Goal: Task Accomplishment & Management: Manage account settings

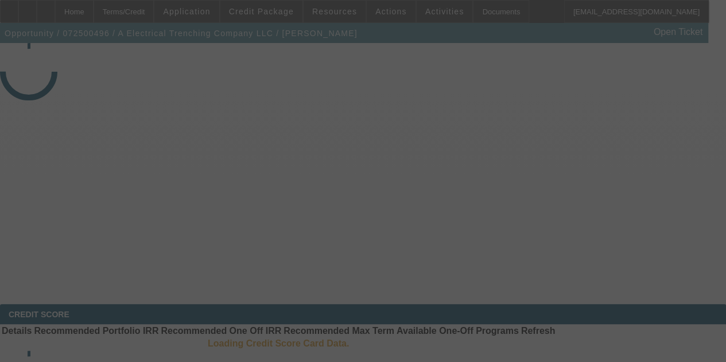
select select "4"
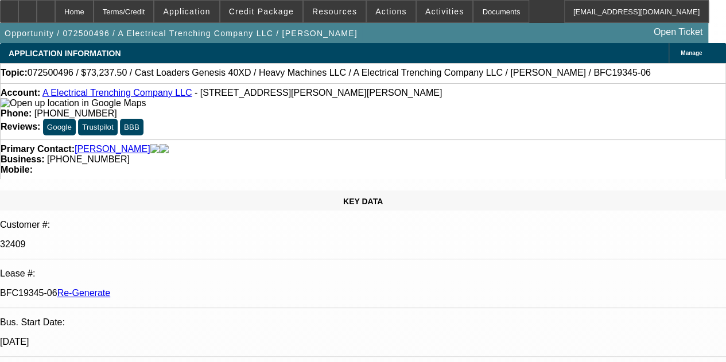
select select "0"
select select "3"
select select "0"
select select "6"
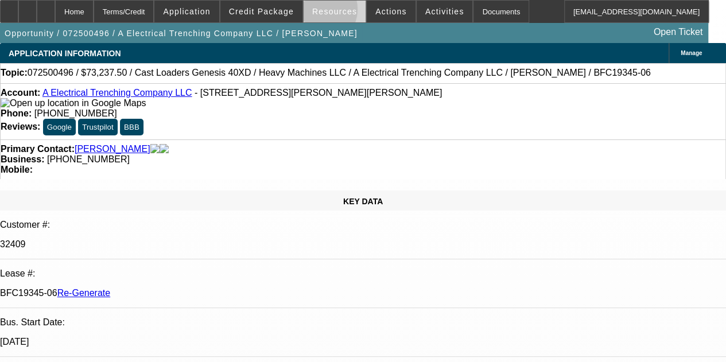
click at [320, 12] on span "Resources" at bounding box center [334, 11] width 45 height 9
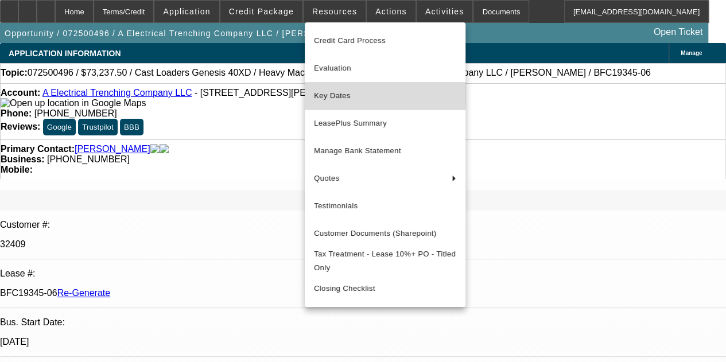
click at [326, 90] on span "Key Dates" at bounding box center [385, 96] width 142 height 14
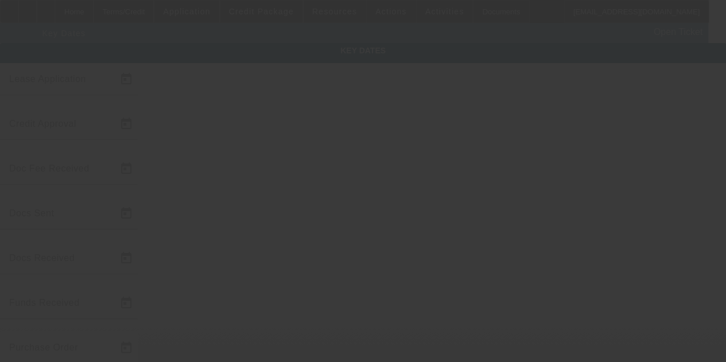
type input "7/22/2025"
type input "7/24/2025"
type input "7/25/2025"
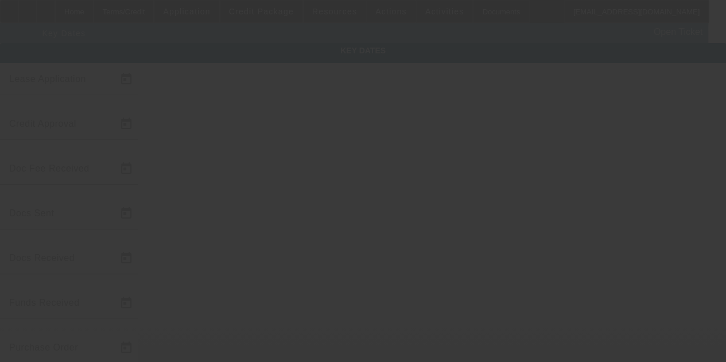
type input "7/29/2025"
type input "8/4/2025"
type input "9/1/2025"
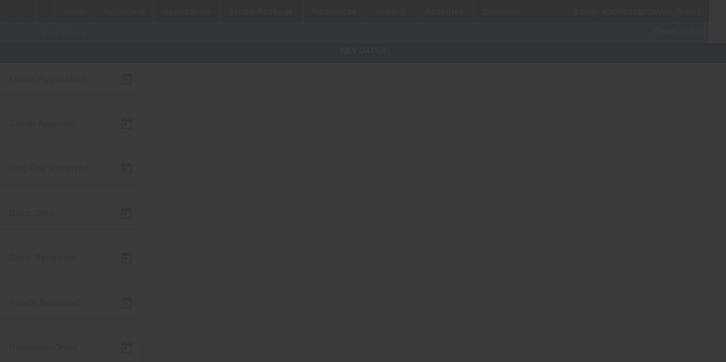
type input "10/1/2025"
type input "8/15/2025"
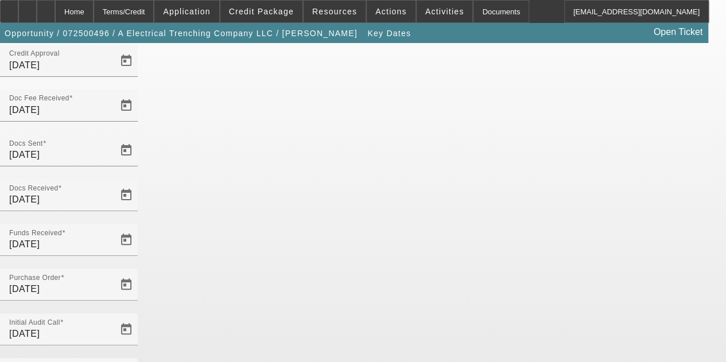
scroll to position [75, 0]
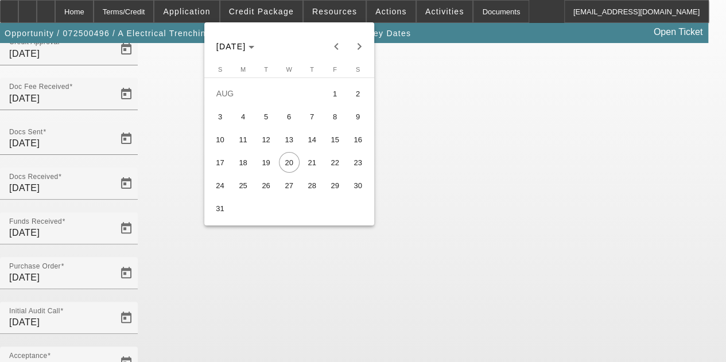
click at [332, 139] on span "15" at bounding box center [335, 139] width 21 height 21
type input "8/15/2025"
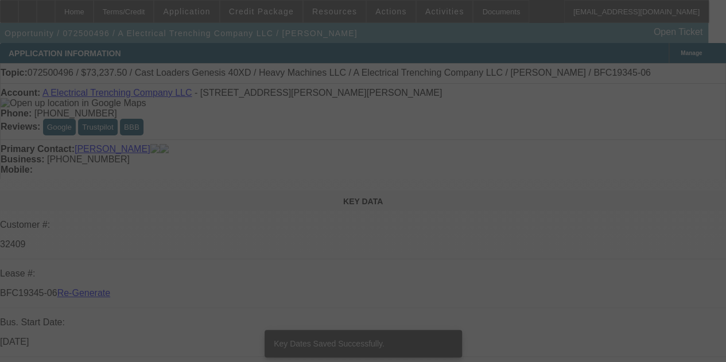
select select "4"
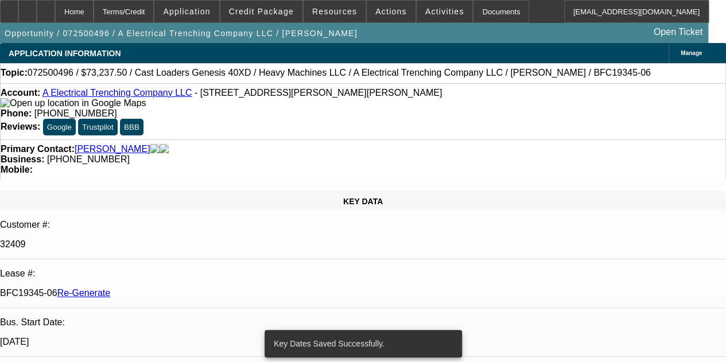
select select "0"
select select "3"
select select "0"
select select "6"
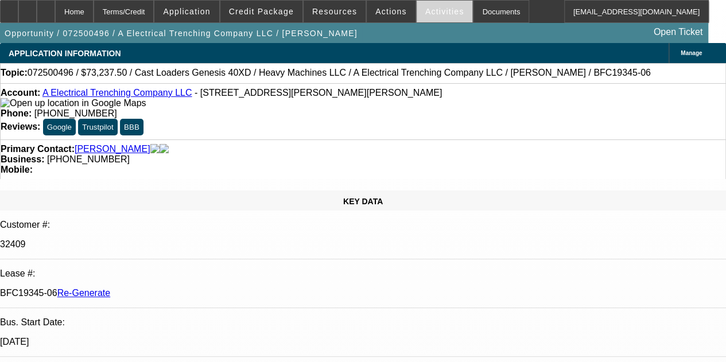
click at [425, 9] on span "Activities" at bounding box center [444, 11] width 39 height 9
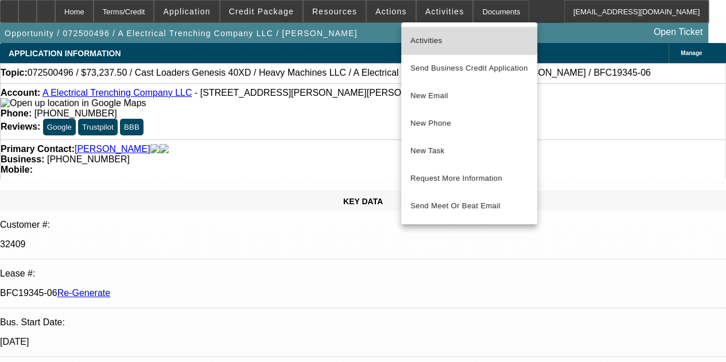
click at [425, 40] on span "Activities" at bounding box center [469, 41] width 118 height 14
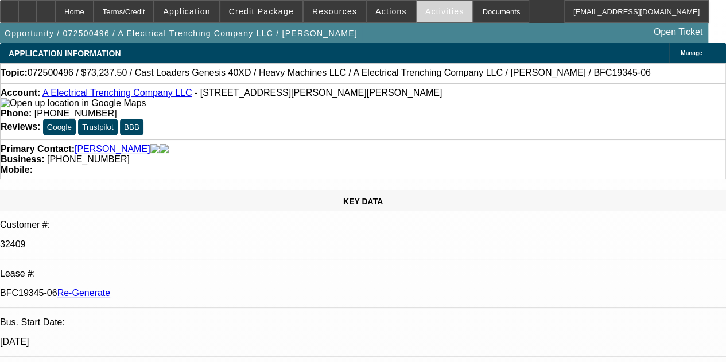
click at [423, 6] on span at bounding box center [444, 12] width 56 height 28
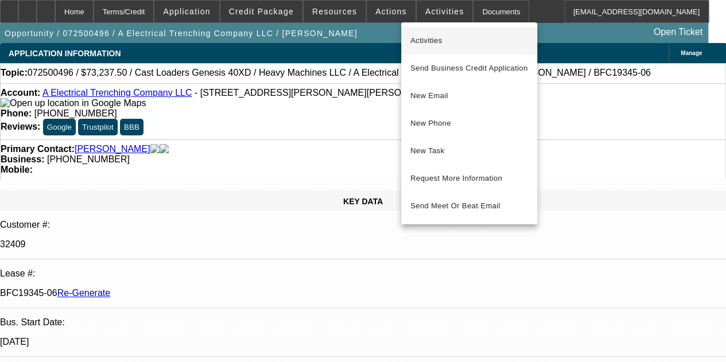
click at [420, 35] on span "Activities" at bounding box center [469, 41] width 118 height 14
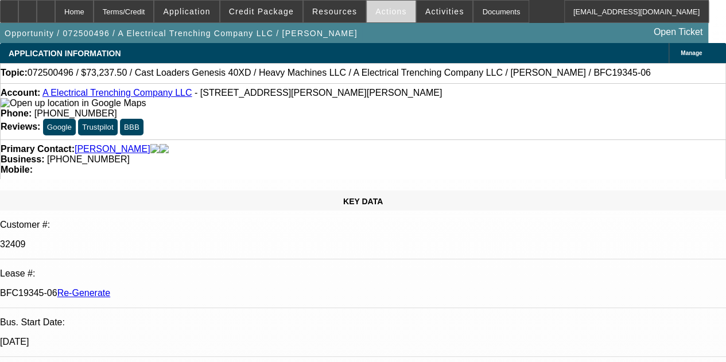
click at [379, 14] on span "Actions" at bounding box center [391, 11] width 32 height 9
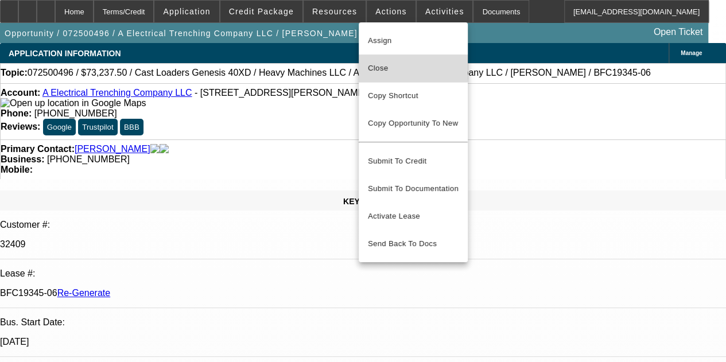
click at [376, 68] on span "Close" at bounding box center [413, 68] width 91 height 14
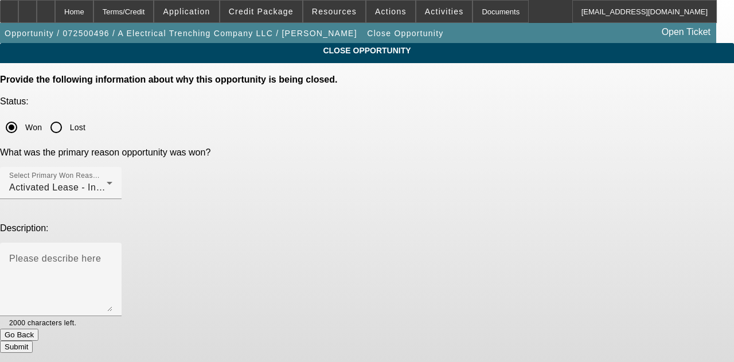
click at [33, 341] on button "Submit" at bounding box center [16, 347] width 33 height 12
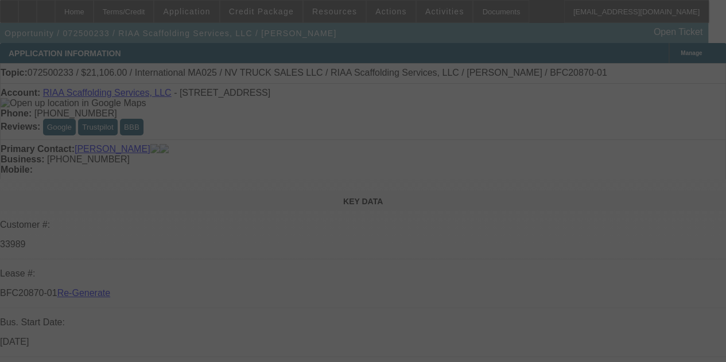
select select "4"
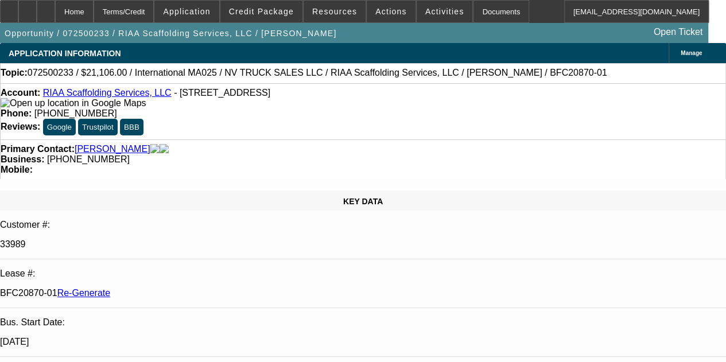
select select "0"
select select "0.1"
select select "5"
click at [423, 16] on span at bounding box center [444, 12] width 56 height 28
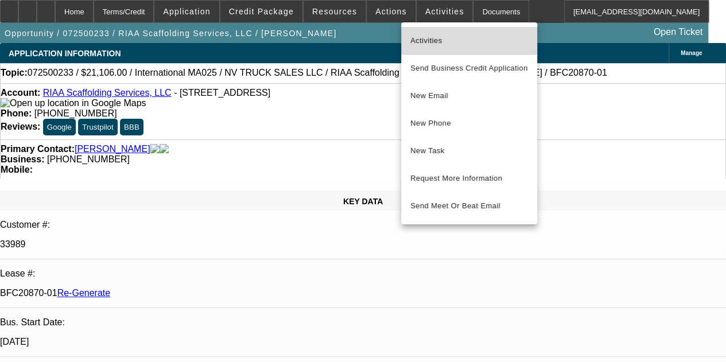
click at [428, 35] on span "Activities" at bounding box center [469, 41] width 118 height 14
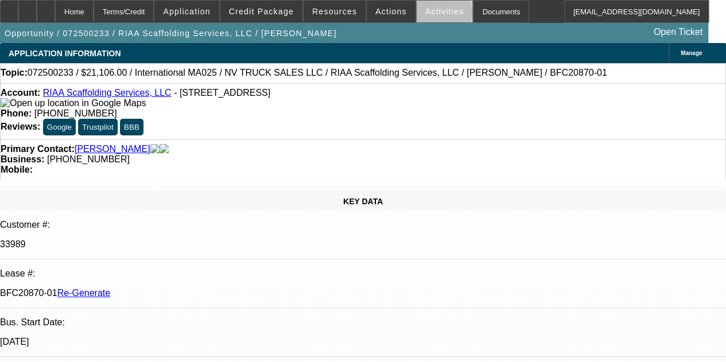
click at [427, 14] on span "Activities" at bounding box center [444, 11] width 39 height 9
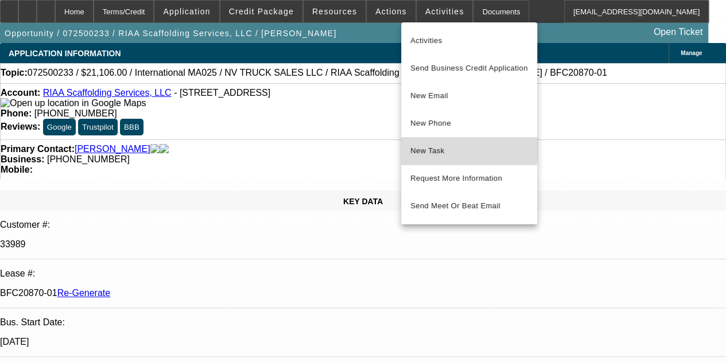
click at [422, 146] on span "New Task" at bounding box center [469, 151] width 118 height 14
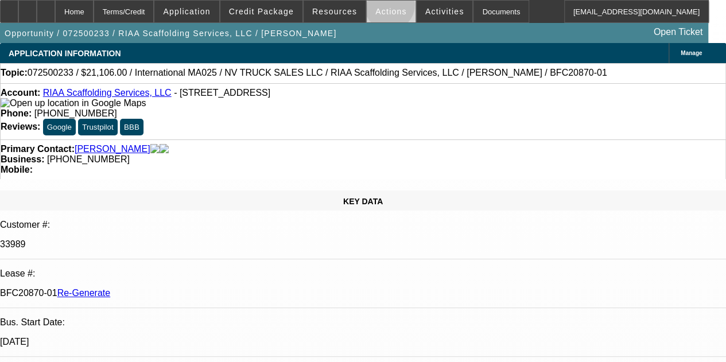
click at [380, 7] on span "Actions" at bounding box center [391, 11] width 32 height 9
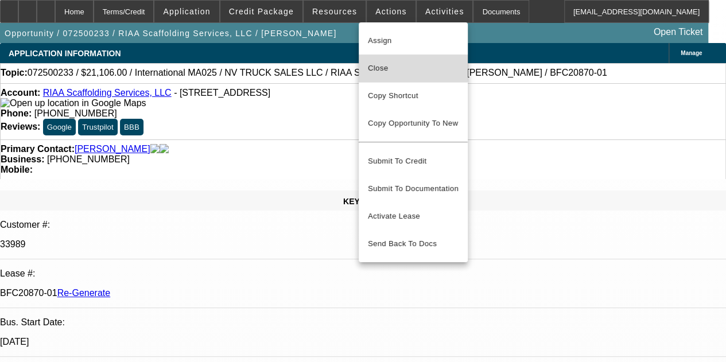
click at [374, 67] on span "Close" at bounding box center [413, 68] width 91 height 14
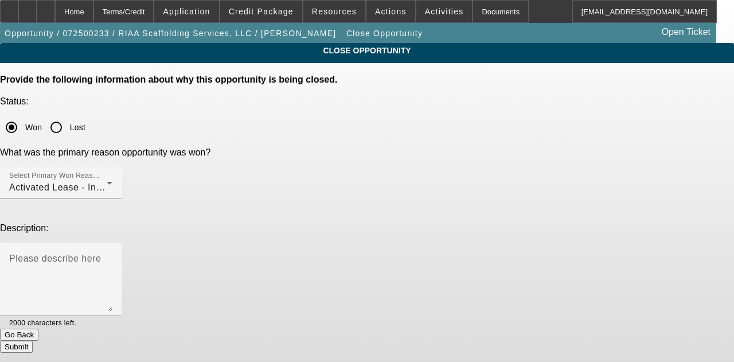
click at [33, 341] on button "Submit" at bounding box center [16, 347] width 33 height 12
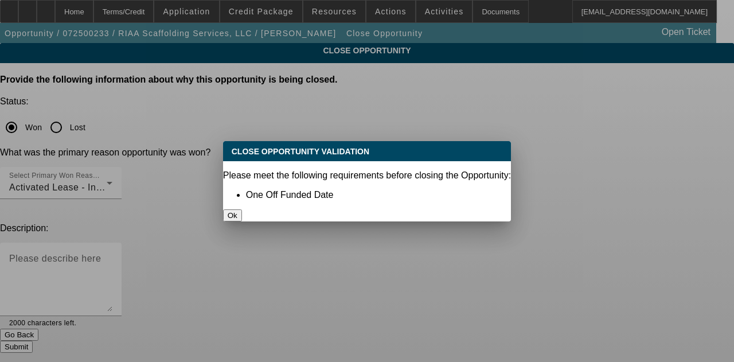
click at [242, 209] on button "Ok" at bounding box center [232, 215] width 19 height 12
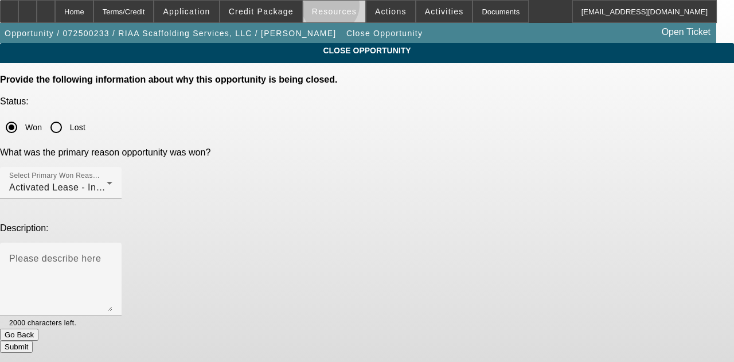
click at [332, 8] on span "Resources" at bounding box center [334, 11] width 45 height 9
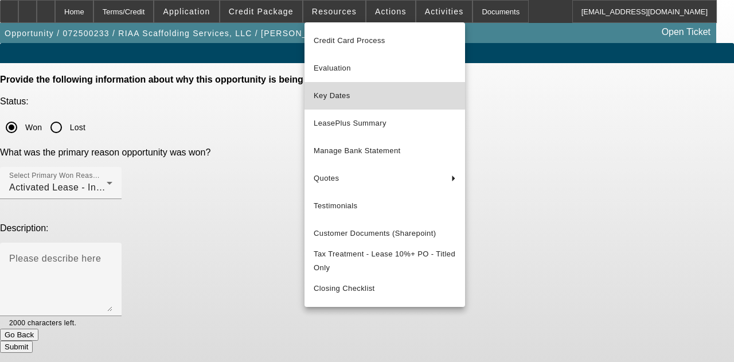
click at [336, 87] on button "Key Dates" at bounding box center [385, 96] width 161 height 28
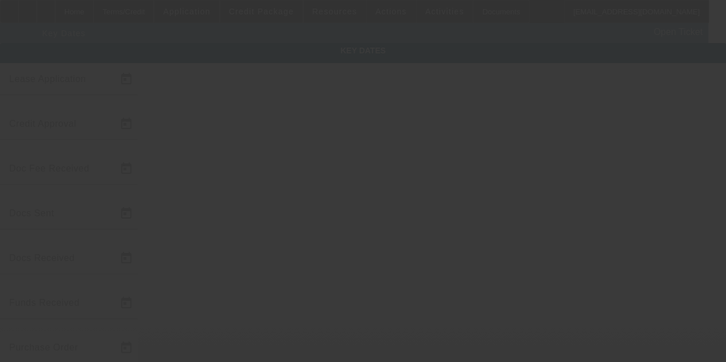
type input "7/10/2025"
type input "7/14/2025"
type input "7/17/2025"
type input "7/18/2025"
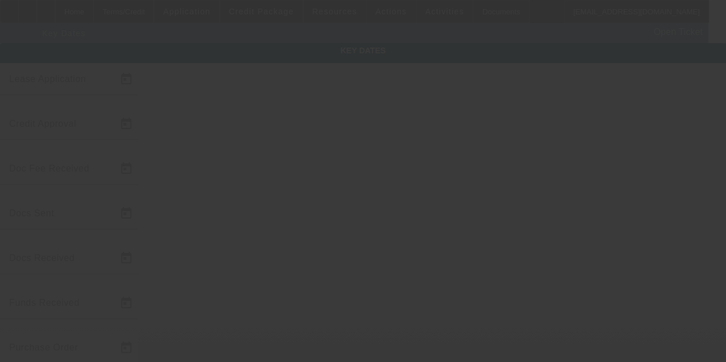
type input "7/21/2025"
type input "7/24/2025"
type input "8/1/2025"
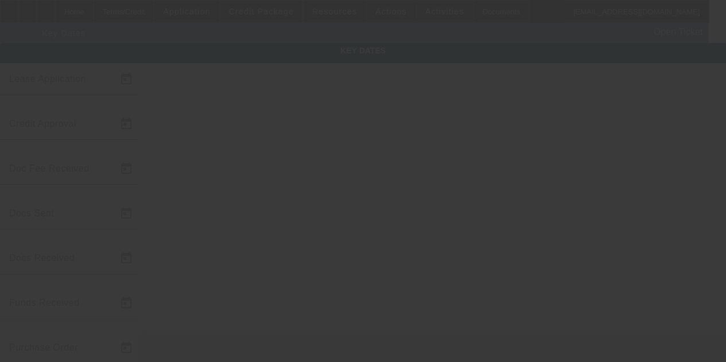
type input "9/1/2025"
type input "8/15/2025"
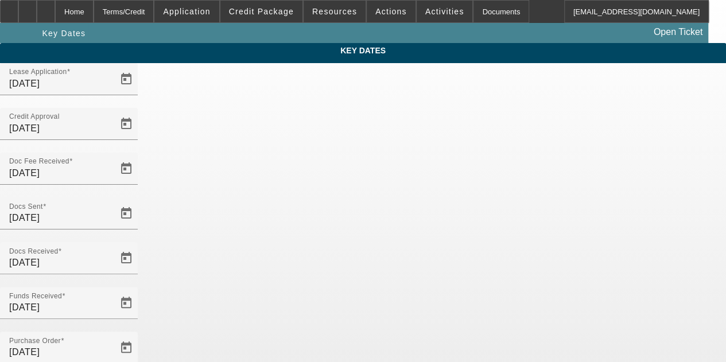
scroll to position [75, 0]
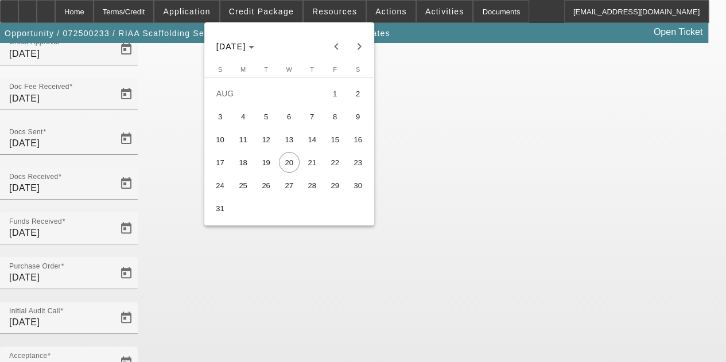
click at [330, 142] on span "15" at bounding box center [335, 139] width 21 height 21
type input "8/15/2025"
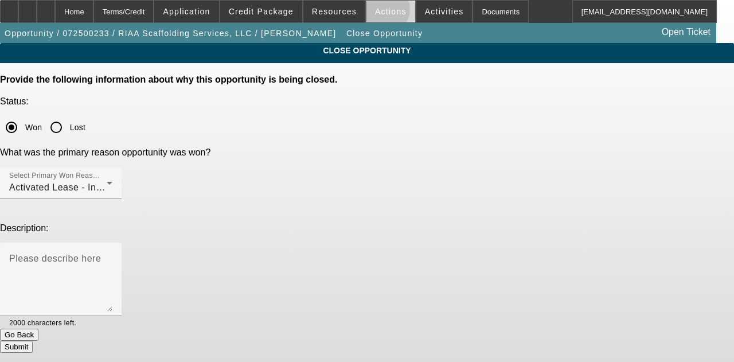
click at [376, 12] on span "Actions" at bounding box center [391, 11] width 32 height 9
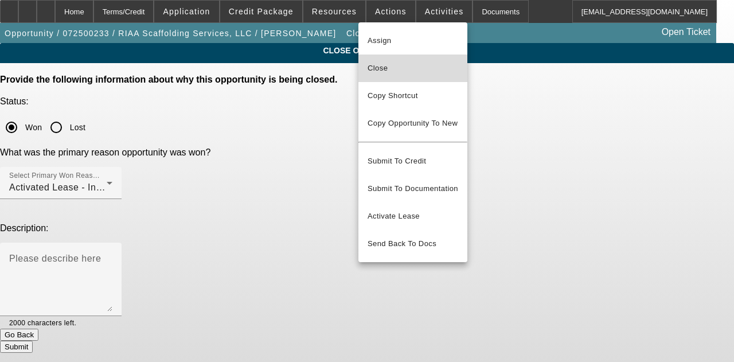
click at [375, 72] on span "Close" at bounding box center [413, 68] width 91 height 14
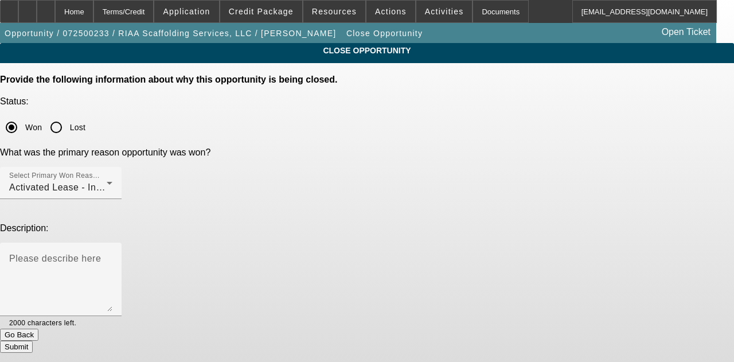
click at [33, 341] on button "Submit" at bounding box center [16, 347] width 33 height 12
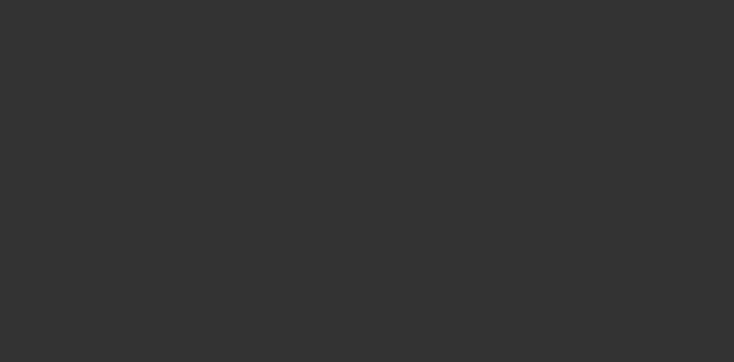
select select "3"
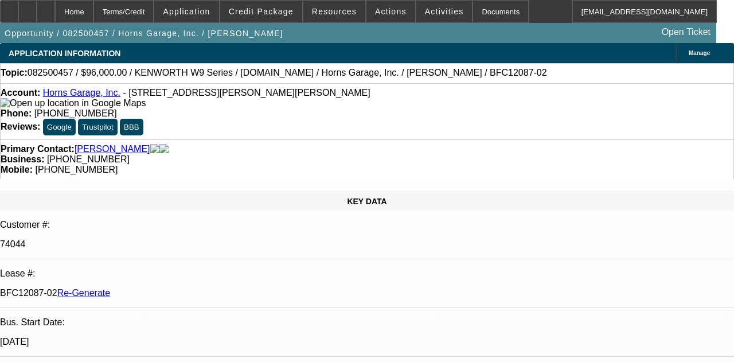
select select "0"
select select "2"
select select "0"
select select "6"
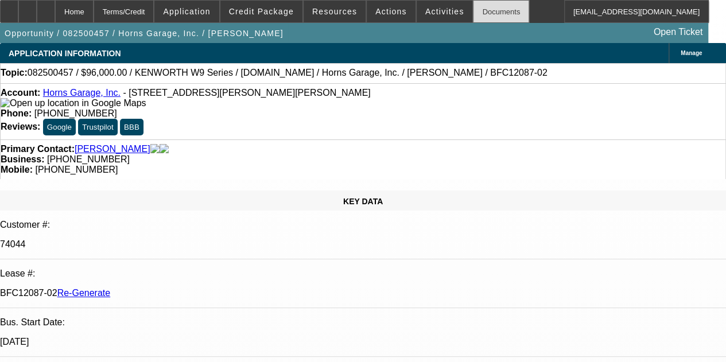
click at [474, 10] on div "Documents" at bounding box center [501, 11] width 56 height 23
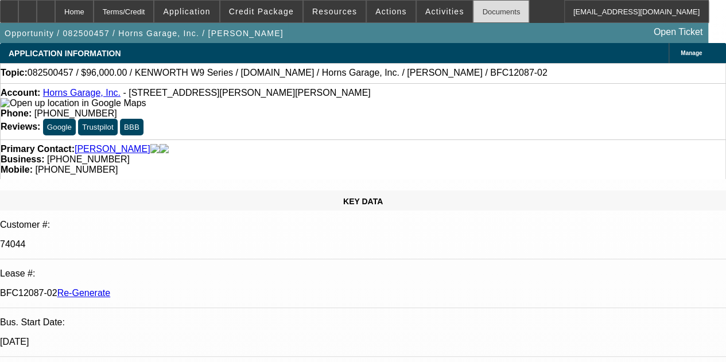
click at [473, 15] on div "Documents" at bounding box center [501, 11] width 56 height 23
click at [473, 8] on div "Documents" at bounding box center [501, 11] width 56 height 23
click at [425, 11] on span "Activities" at bounding box center [444, 11] width 39 height 9
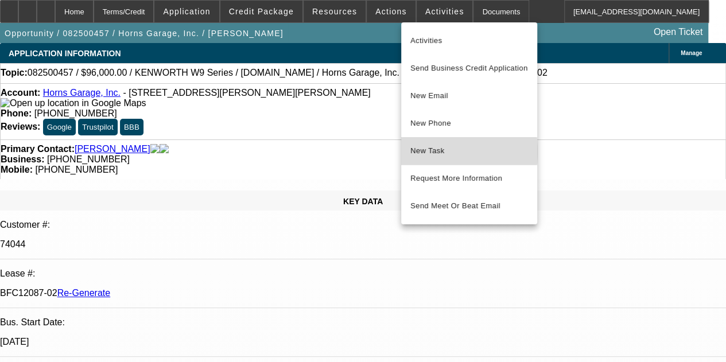
click at [419, 152] on span "New Task" at bounding box center [469, 151] width 118 height 14
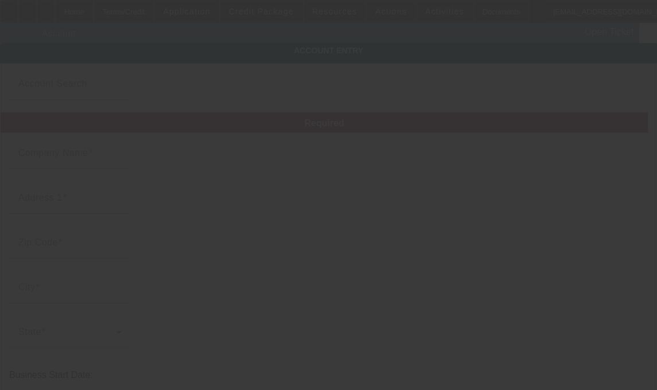
type input "Horns Garage, Inc."
type input "[STREET_ADDRESS][PERSON_NAME]"
type input "27105"
type input "[PERSON_NAME]"
type input "[PHONE_NUMBER]"
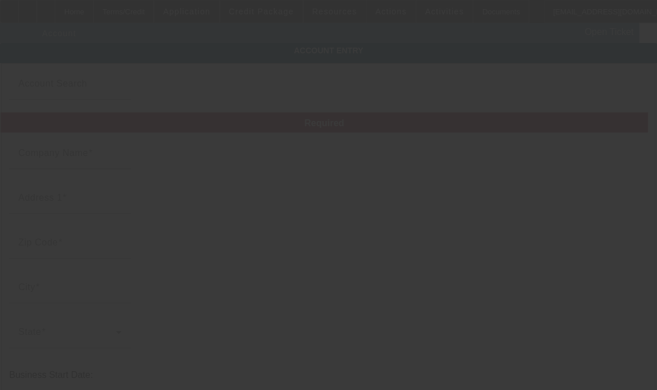
type input "[EMAIL_ADDRESS][DOMAIN_NAME]"
type input "Forsyth"
type input "561230218"
type input "[URL][DOMAIN_NAME]"
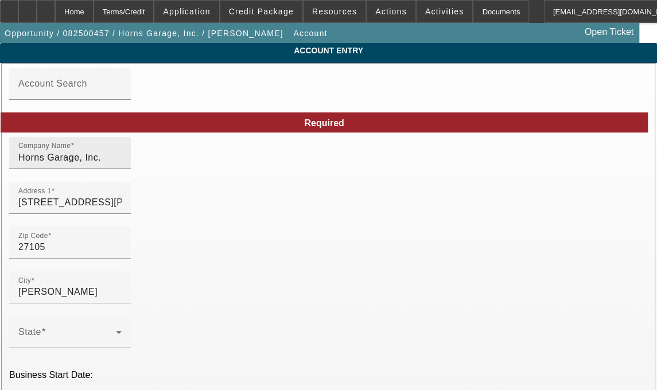
type input "[DATE]"
click at [122, 165] on input "Horns Garage, Inc." at bounding box center [69, 158] width 103 height 14
type input "Horn's Garage, Inc."
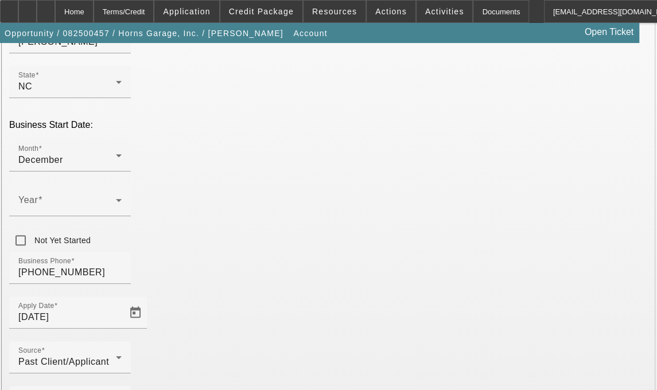
scroll to position [284, 0]
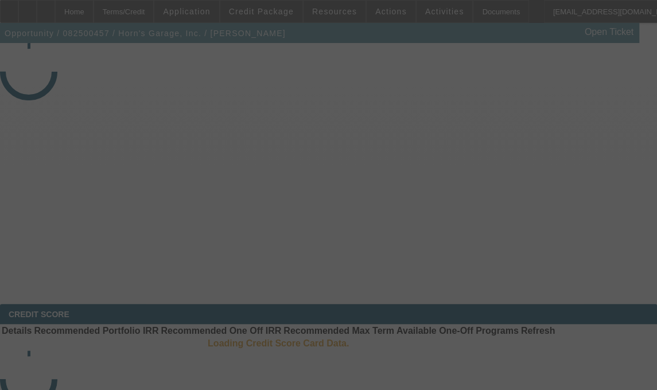
select select "3"
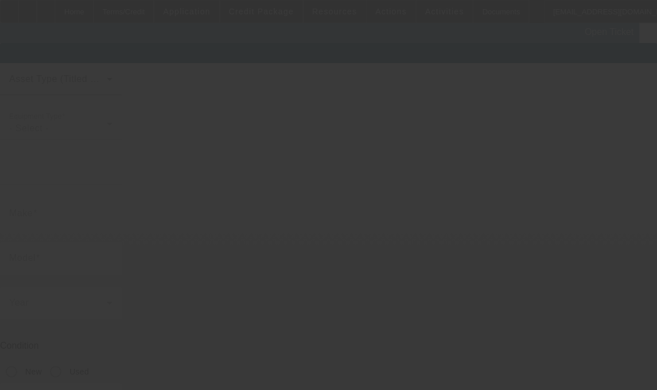
click at [132, 190] on div at bounding box center [328, 195] width 657 height 390
type input "1NKWGGGG40R121514"
type input "Kenworth"
type input "W9 Series"
radio input "true"
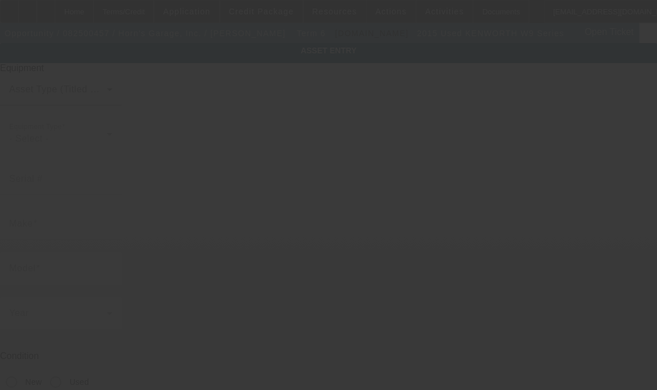
type textarea "Day Cab Tractor-0 Miles on Fresh Overhaul using Genuine Detroit Parts including…"
type input "4153 N Patterson Ave"
type input "Winston Salem"
type input "27105"
type input "Forsyth"
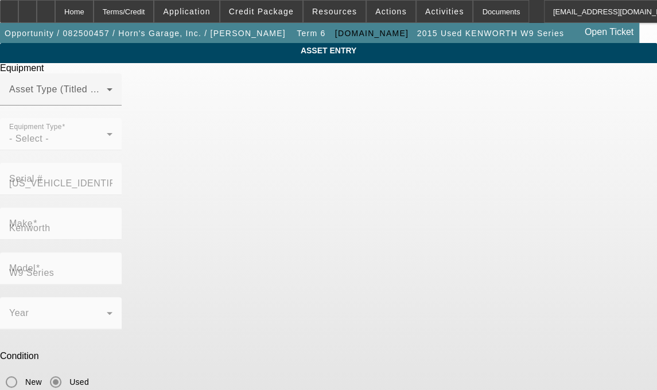
click at [127, 192] on div at bounding box center [328, 195] width 657 height 390
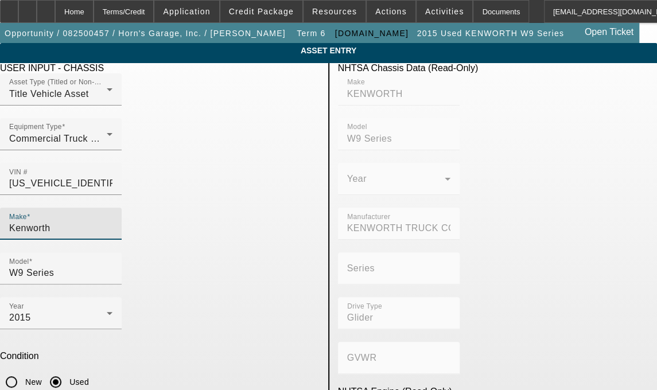
click at [110, 221] on input "Kenworth" at bounding box center [60, 228] width 103 height 14
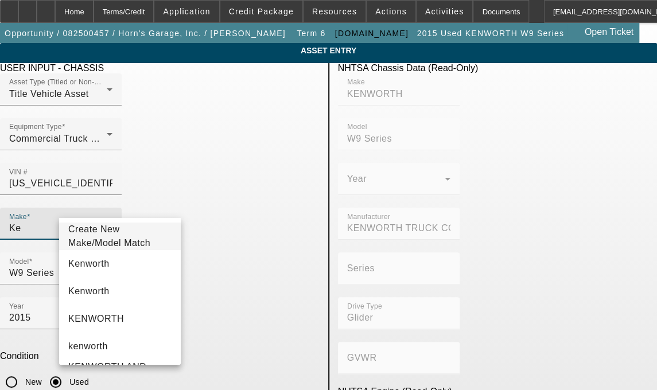
type input "K"
type input "Kenworth"
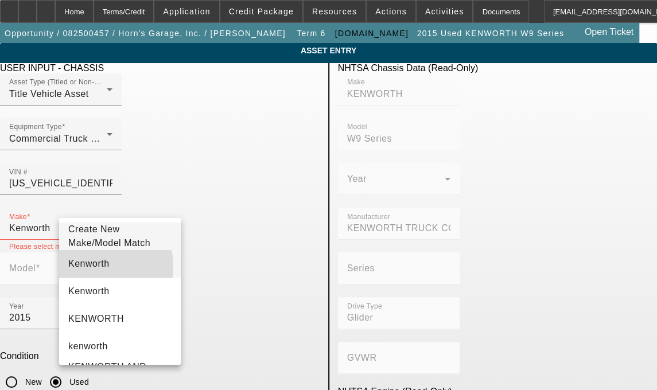
click at [91, 268] on span "Kenworth" at bounding box center [88, 264] width 41 height 10
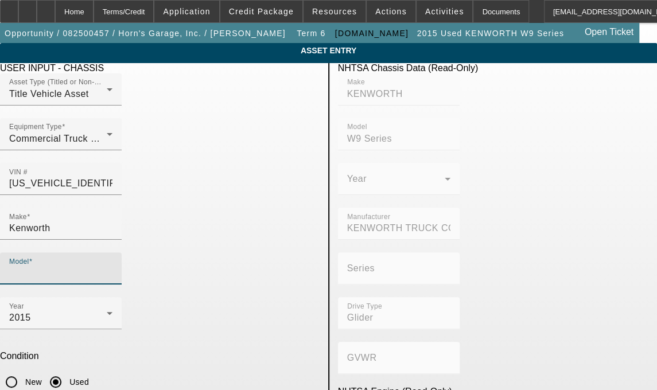
click at [112, 266] on input "Model" at bounding box center [60, 273] width 103 height 14
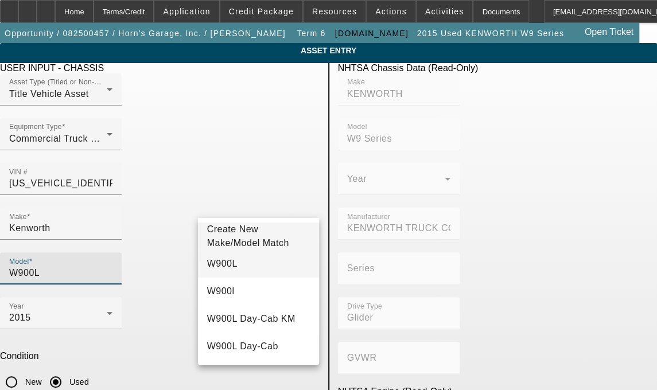
type input "W900L"
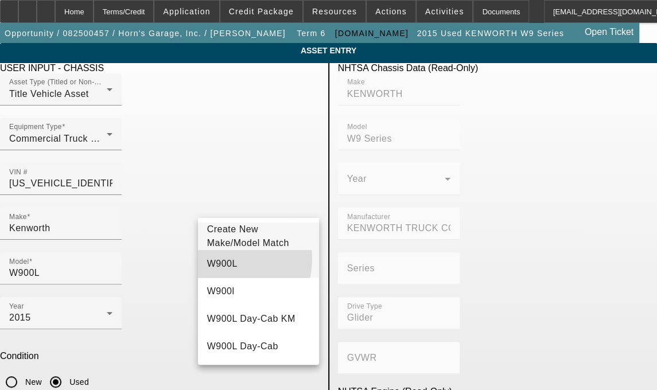
click at [217, 265] on span "W900L" at bounding box center [222, 264] width 30 height 14
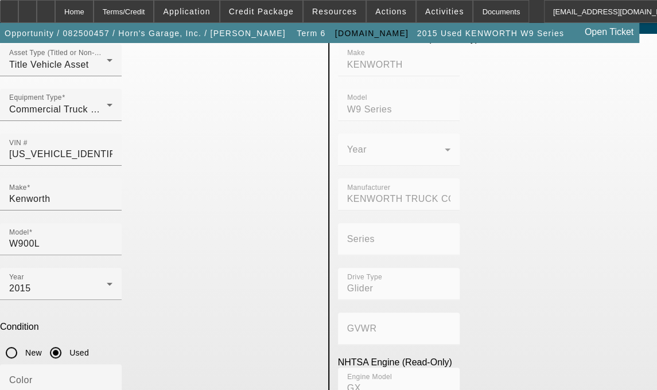
scroll to position [111, 0]
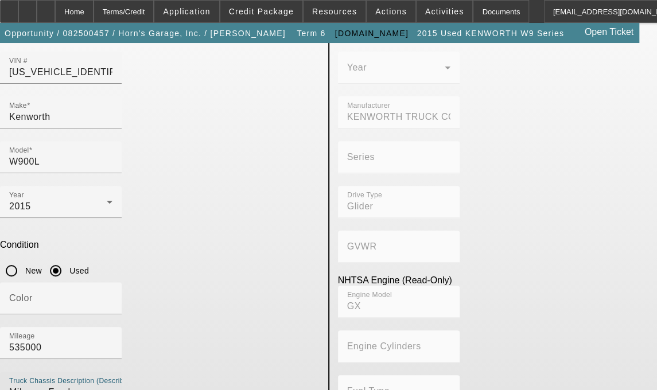
drag, startPoint x: 72, startPoint y: 339, endPoint x: 239, endPoint y: 294, distance: 172.9
click at [239, 294] on div "USER INPUT - CHASSIS Asset Type (Titled or Non-Titled) Title Vehicle Asset Equi…" at bounding box center [159, 260] width 337 height 616
type textarea "D"
type textarea "includes all accessories, attachments and options"
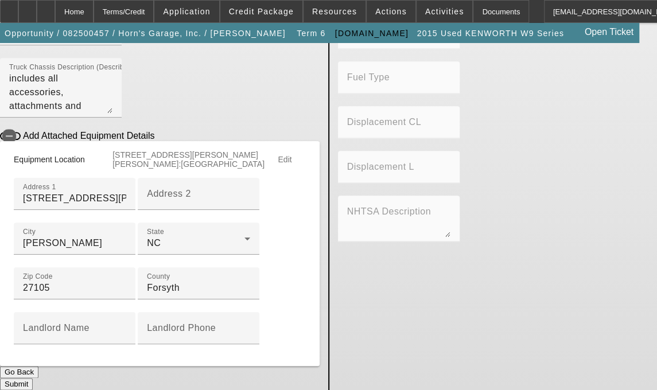
scroll to position [498, 0]
click at [33, 378] on button "Submit" at bounding box center [16, 384] width 33 height 12
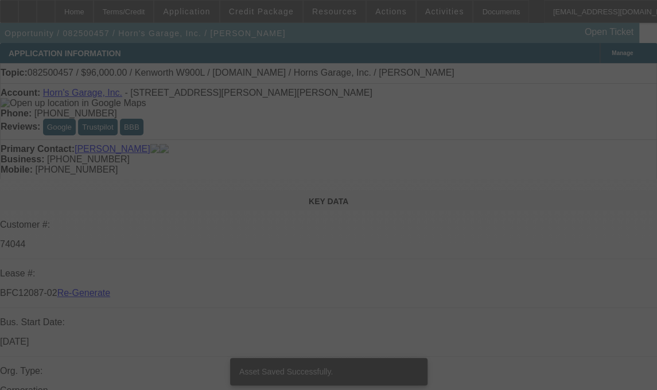
select select "3"
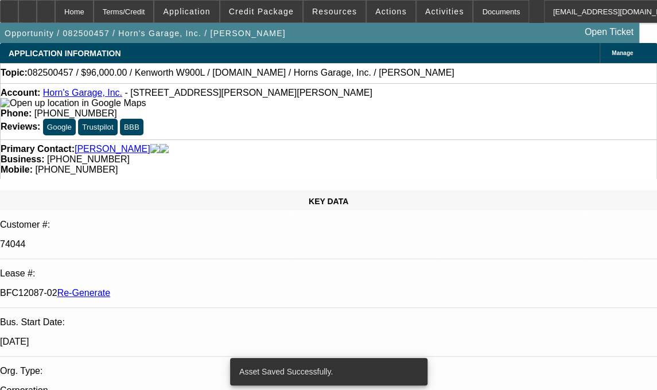
select select "0"
select select "2"
select select "0"
select select "6"
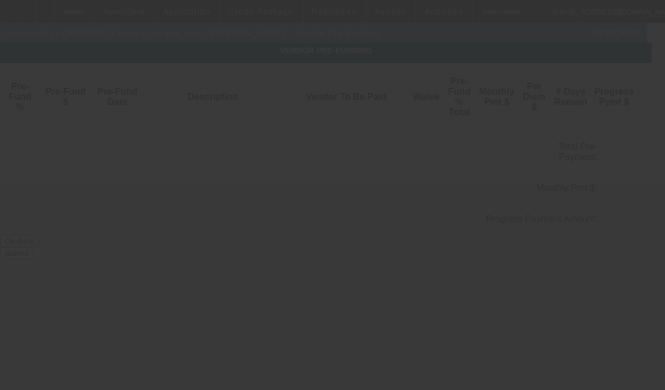
click at [46, 167] on div at bounding box center [332, 195] width 665 height 390
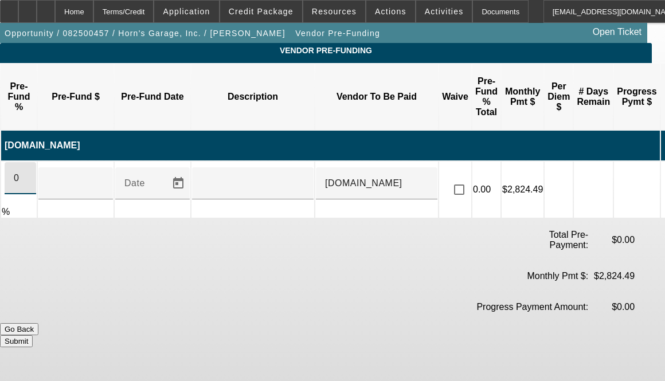
click at [27, 171] on input "0" at bounding box center [20, 178] width 13 height 14
type input "2"
type input "100"
type input "$96,000.00"
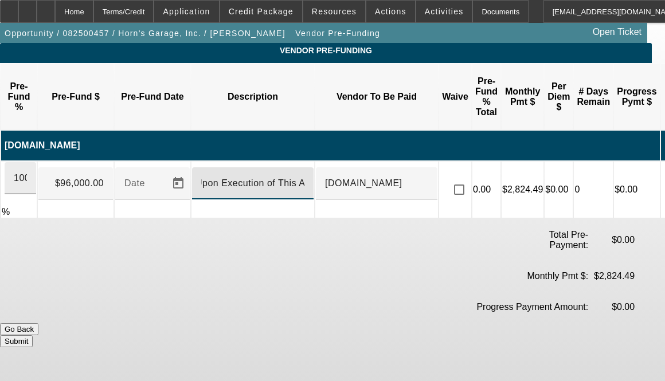
scroll to position [0, 11]
type input "Upon Execution of This Agreement"
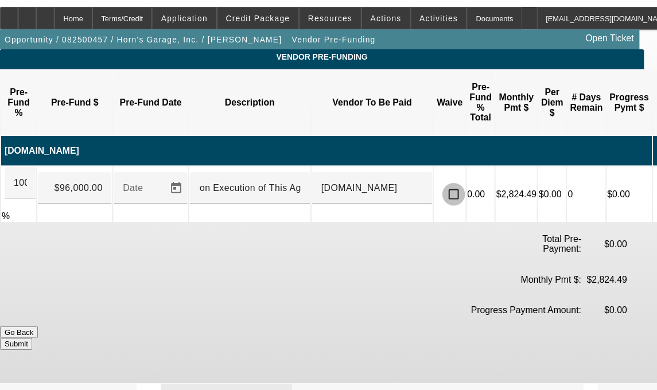
scroll to position [0, 0]
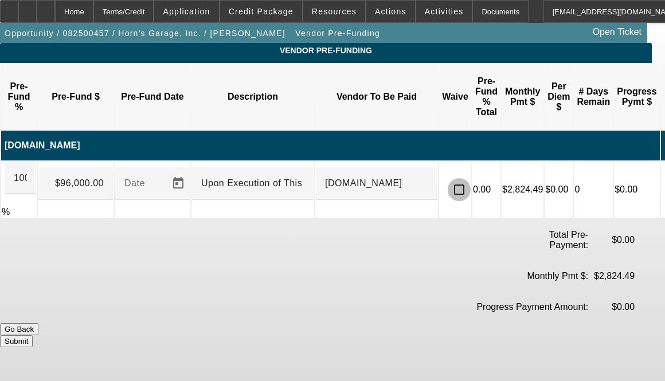
click at [471, 178] on input "checkbox" at bounding box center [459, 189] width 23 height 23
checkbox input "true"
click at [33, 336] on button "Submit" at bounding box center [16, 342] width 33 height 12
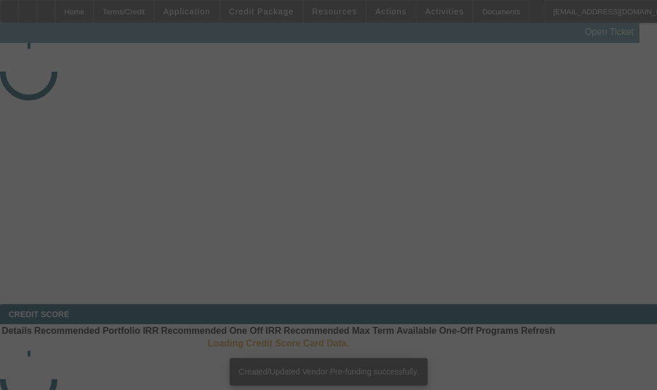
select select "3"
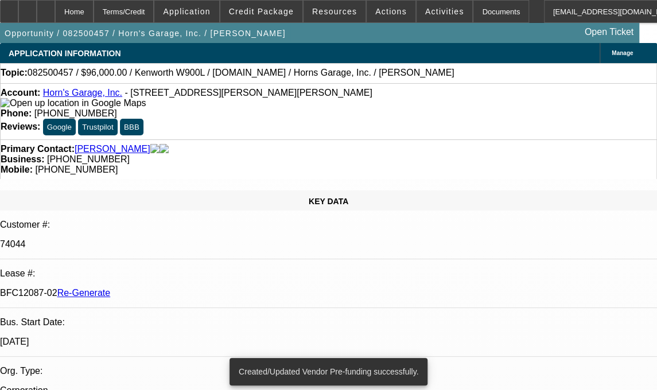
select select "0"
select select "2"
select select "0"
select select "6"
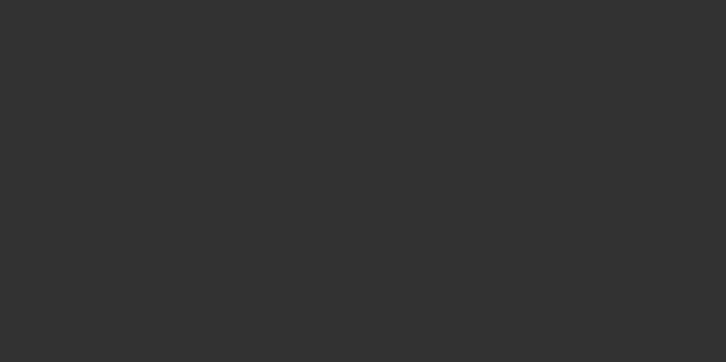
select select "3"
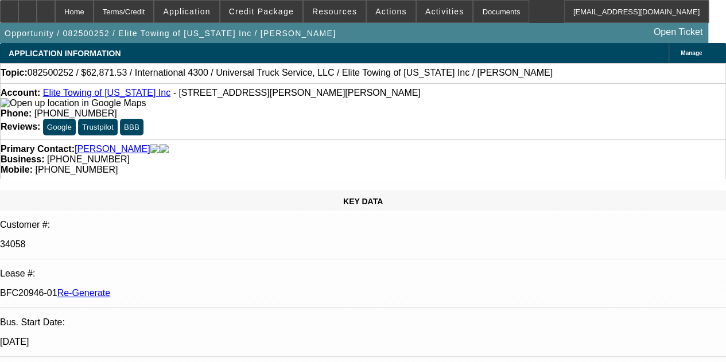
select select "0.1"
select select "0"
select select "6"
click at [418, 18] on span at bounding box center [444, 12] width 56 height 28
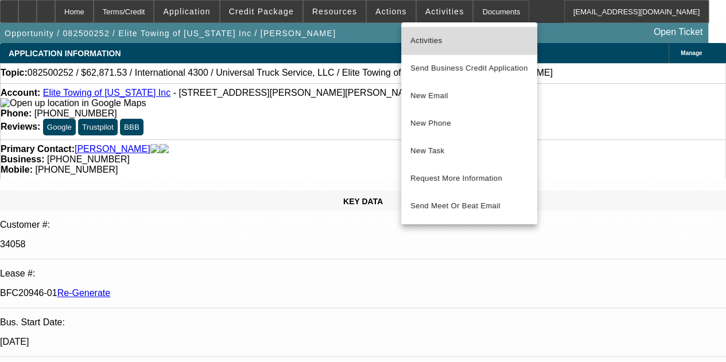
click at [426, 34] on span "Activities" at bounding box center [469, 41] width 118 height 14
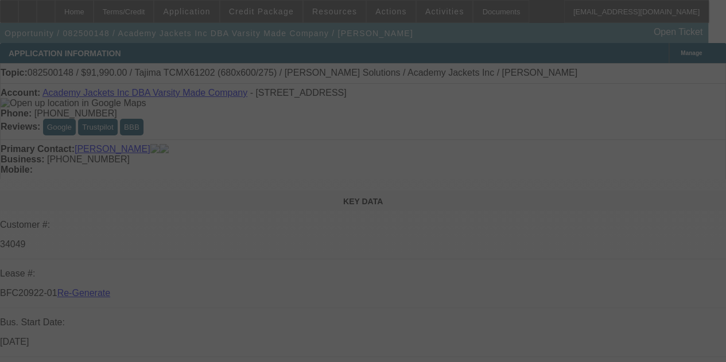
select select "3"
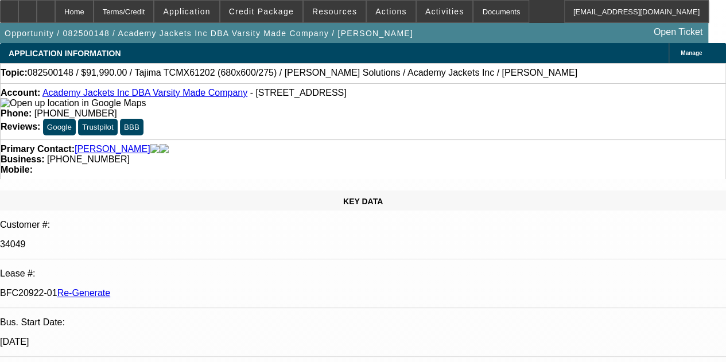
select select "0"
select select "2"
select select "0.1"
select select "4"
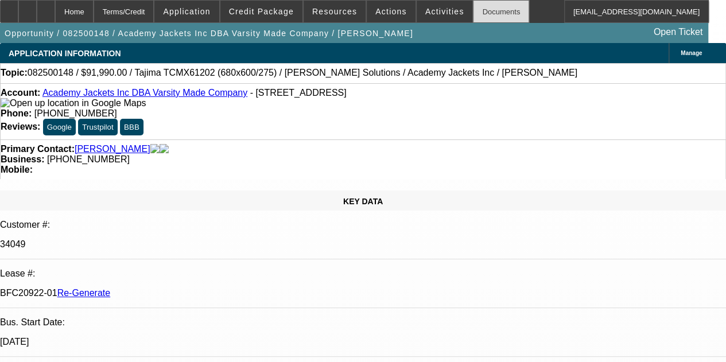
click at [475, 11] on div "Documents" at bounding box center [501, 11] width 56 height 23
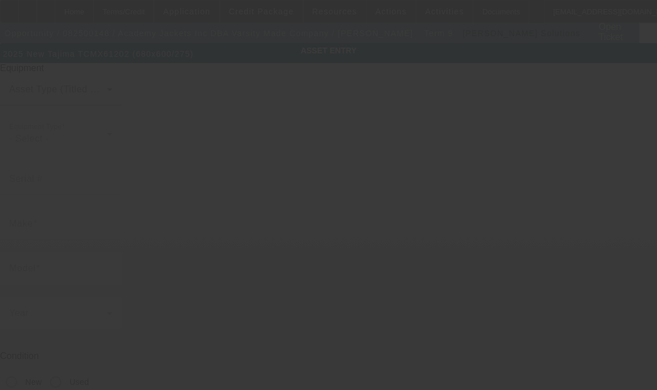
type input "Tajima"
type input "TCMX61202 (680x600/275)"
radio input "true"
type textarea "2 Head / 12 Needle Standard / 6 Needle Chenille Machine"
type input "[STREET_ADDRESS]"
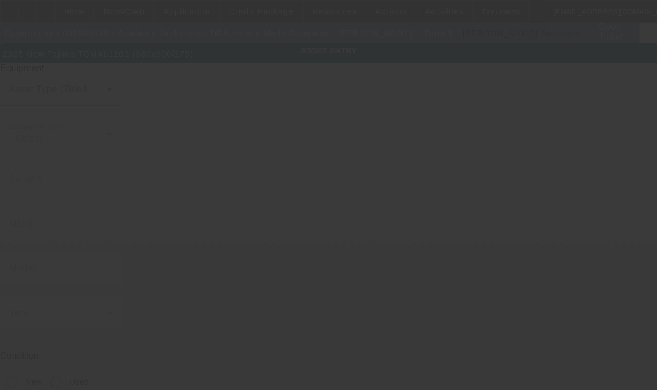
type input "[GEOGRAPHIC_DATA]"
type input "92154"
type input "[GEOGRAPHIC_DATA]"
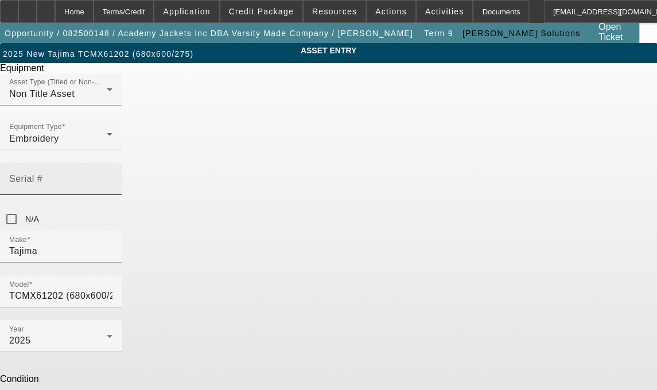
click at [42, 174] on mat-label "Serial #" at bounding box center [25, 179] width 33 height 10
click at [112, 177] on input "Serial #" at bounding box center [60, 184] width 103 height 14
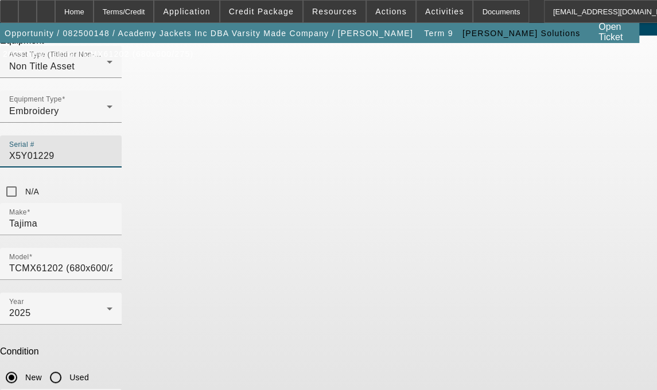
scroll to position [43, 0]
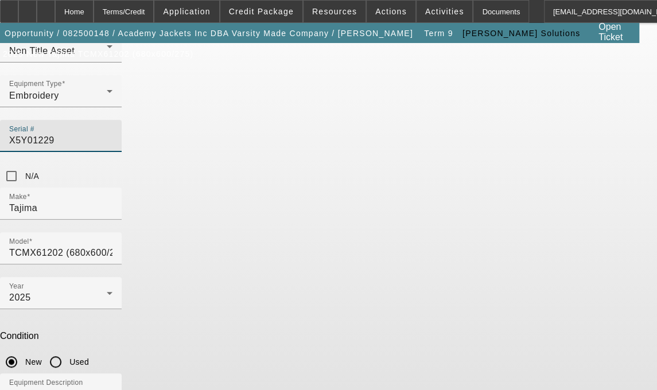
type input "X5Y01229"
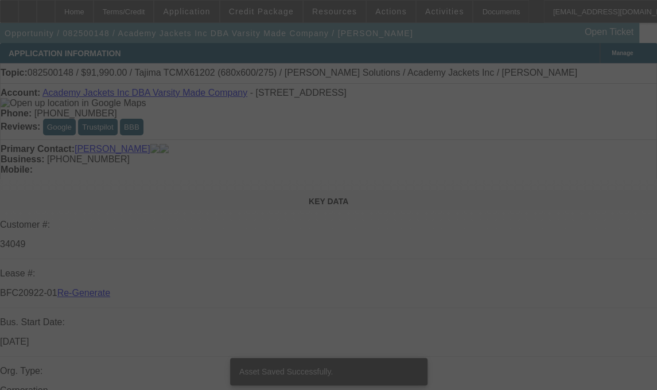
select select "3"
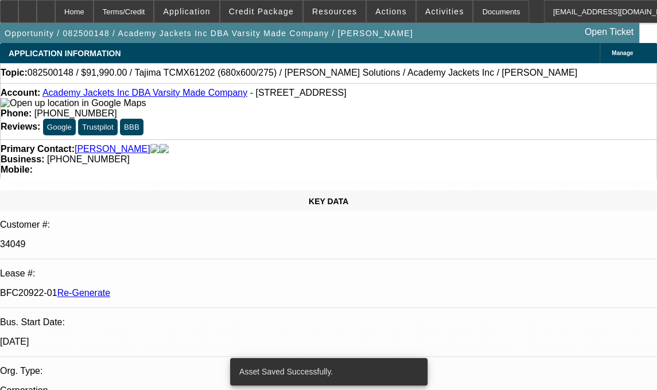
select select "0"
select select "2"
select select "0.1"
select select "4"
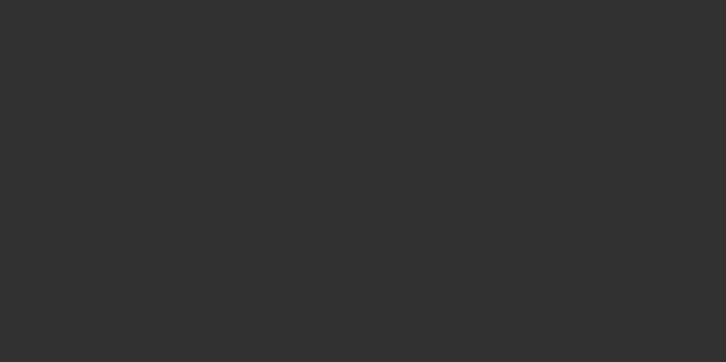
select select "3"
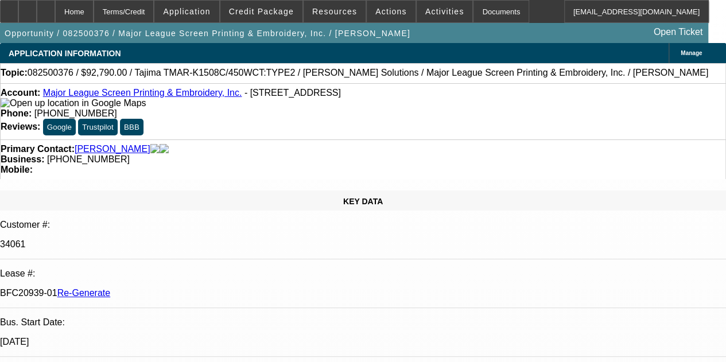
select select "0"
select select "2"
select select "0.1"
select select "1"
select select "2"
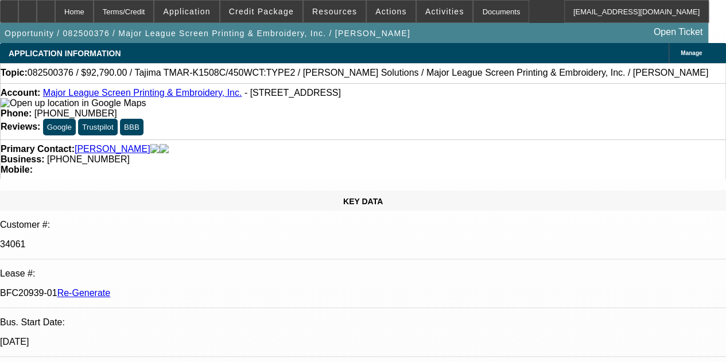
select select "4"
click at [425, 10] on span "Activities" at bounding box center [444, 11] width 39 height 9
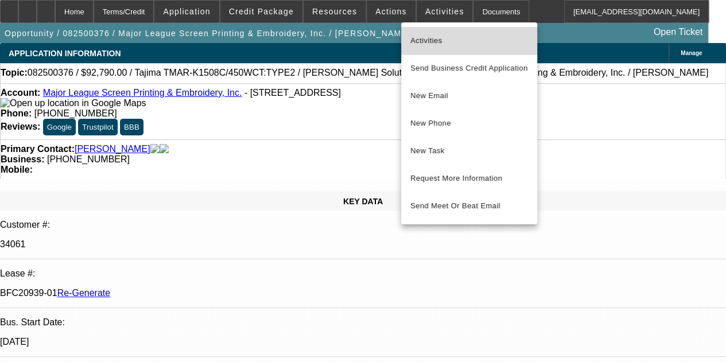
click at [424, 34] on span "Activities" at bounding box center [469, 41] width 118 height 14
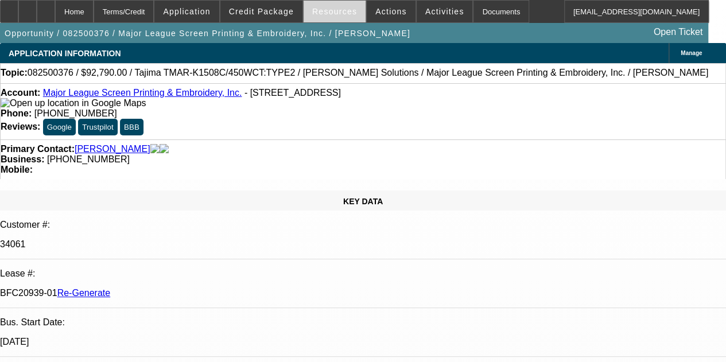
click at [321, 14] on span "Resources" at bounding box center [334, 11] width 45 height 9
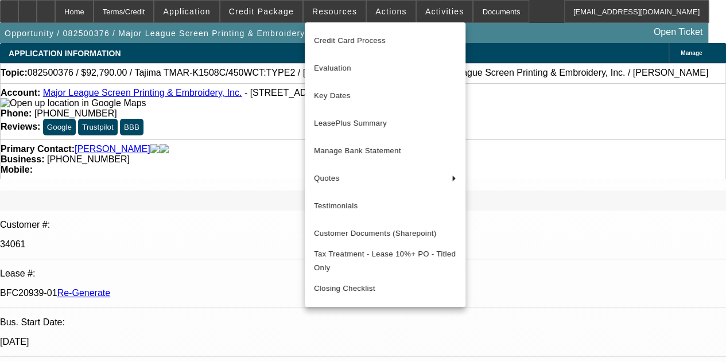
click at [427, 12] on div at bounding box center [363, 181] width 726 height 362
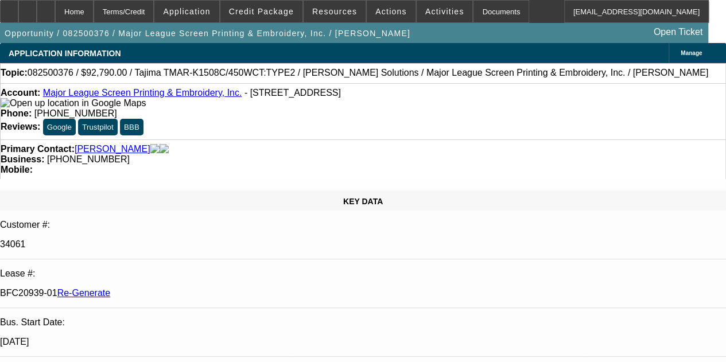
click at [427, 12] on span "Activities" at bounding box center [444, 11] width 39 height 9
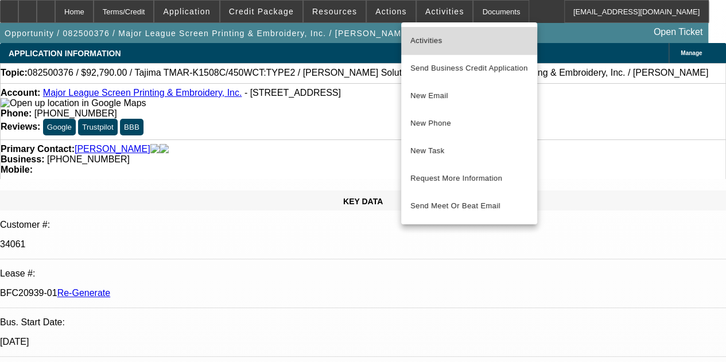
click at [424, 42] on span "Activities" at bounding box center [469, 41] width 118 height 14
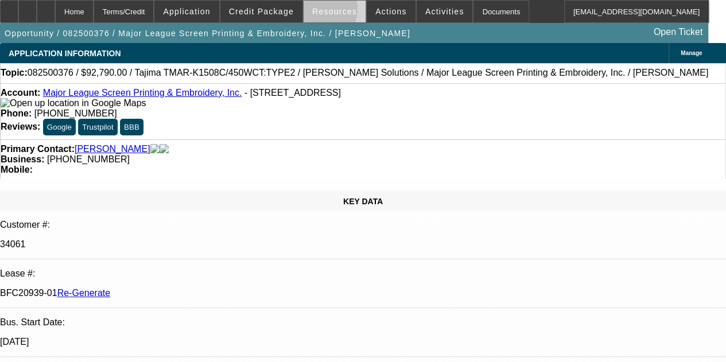
click at [319, 13] on span "Resources" at bounding box center [334, 11] width 45 height 9
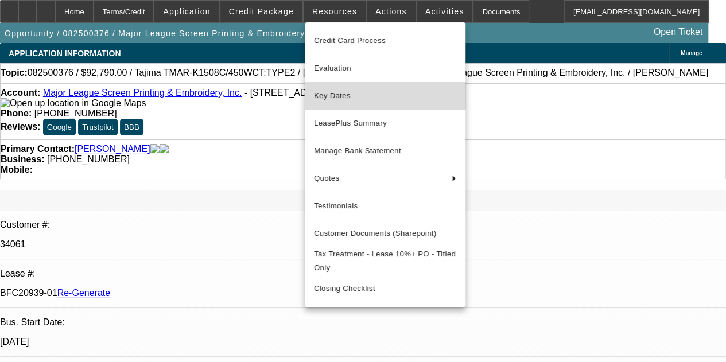
click at [332, 84] on button "Key Dates" at bounding box center [385, 96] width 161 height 28
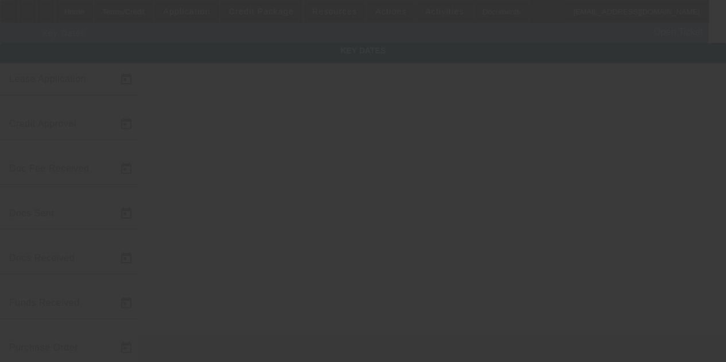
type input "[DATE]"
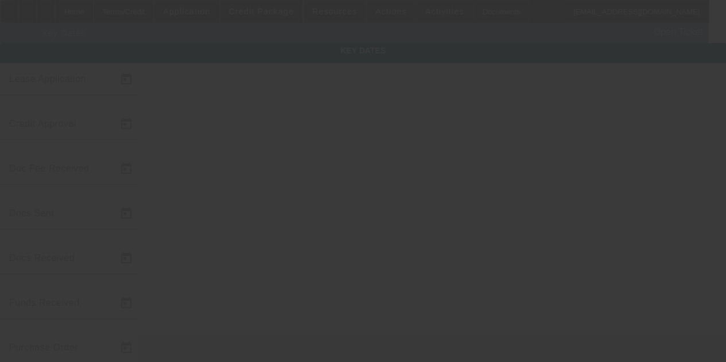
type input "[DATE]"
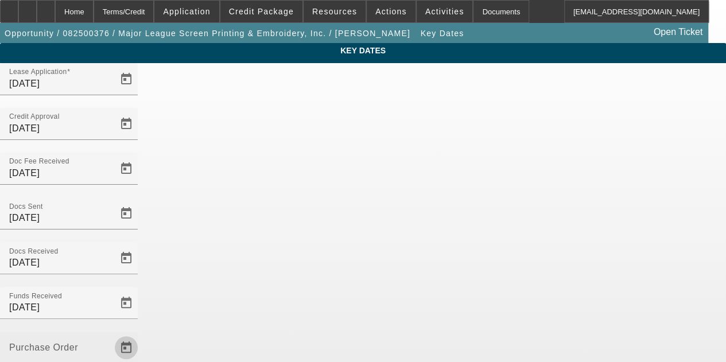
click at [140, 334] on span "Open calendar" at bounding box center [126, 348] width 28 height 28
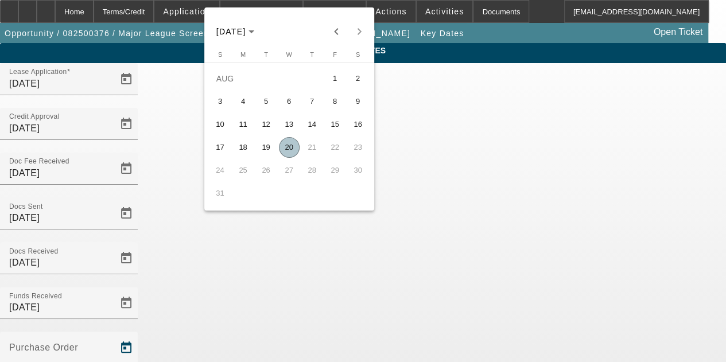
click at [288, 146] on span "20" at bounding box center [289, 147] width 21 height 21
type input "[DATE]"
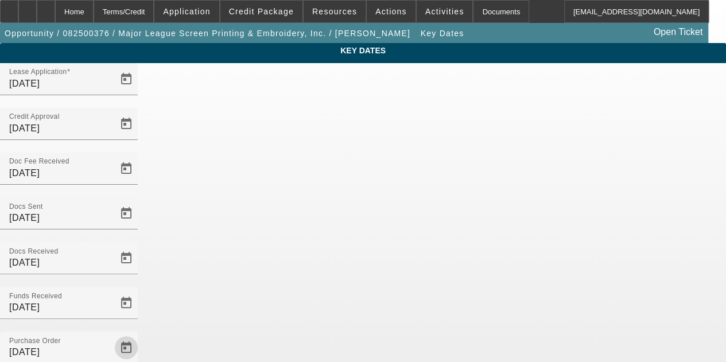
scroll to position [75, 0]
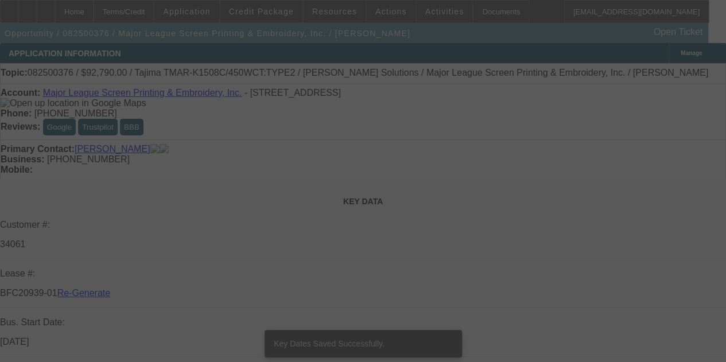
select select "3"
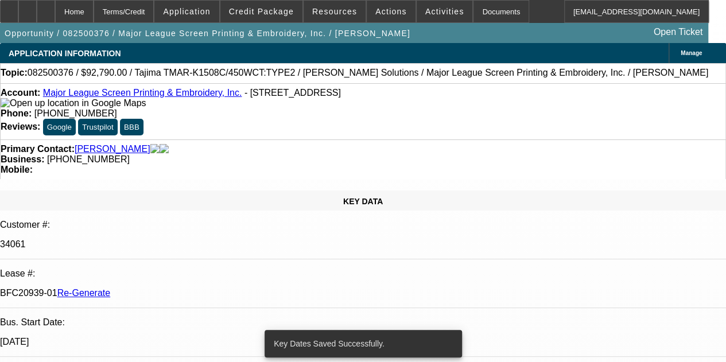
select select "0"
select select "2"
select select "0.1"
select select "4"
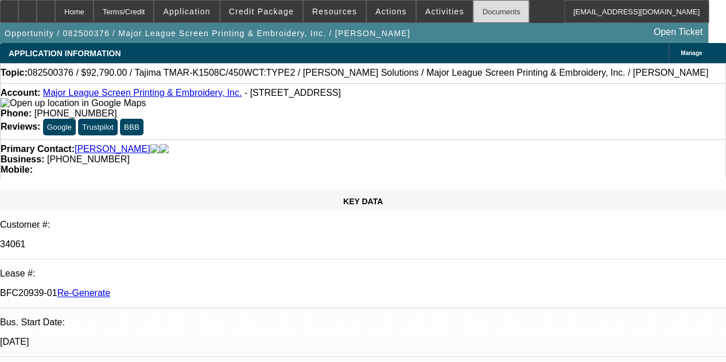
click at [473, 13] on div "Documents" at bounding box center [501, 11] width 56 height 23
